Goal: Find specific page/section: Find specific page/section

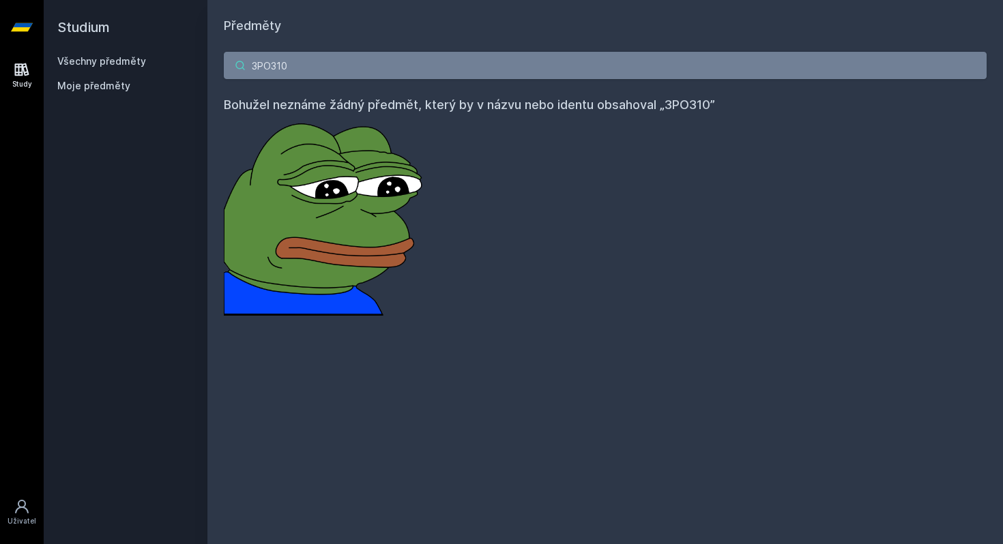
click at [432, 76] on input "3PO310" at bounding box center [605, 65] width 763 height 27
click at [433, 73] on input "3PO310" at bounding box center [605, 65] width 763 height 27
paste input "S212"
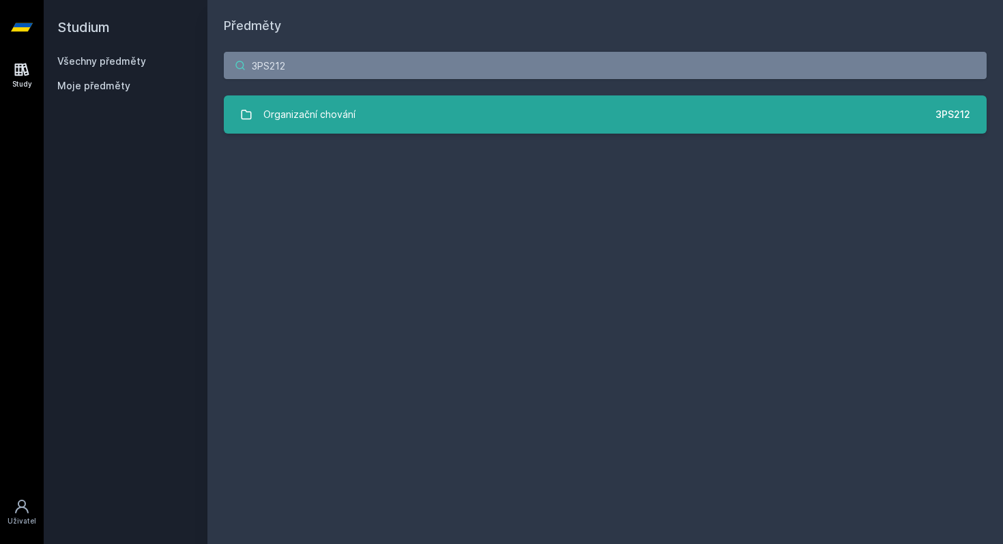
type input "3PS212"
click at [361, 106] on link "Organizační chování 3PS212" at bounding box center [605, 114] width 763 height 38
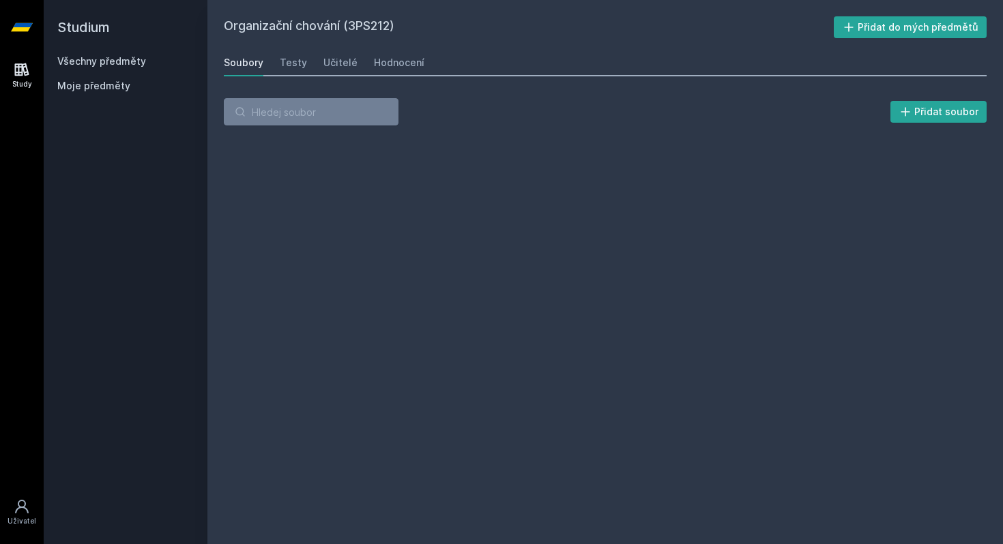
click at [387, 79] on div "Organizační chování (3PS212) Přidat do mých předmětů [GEOGRAPHIC_DATA] Testy Uč…" at bounding box center [605, 272] width 763 height 512
click at [355, 69] on div "Soubory Testy Učitelé Hodnocení" at bounding box center [605, 62] width 763 height 27
click at [342, 66] on div "Učitelé" at bounding box center [340, 63] width 34 height 14
